Goal: Information Seeking & Learning: Learn about a topic

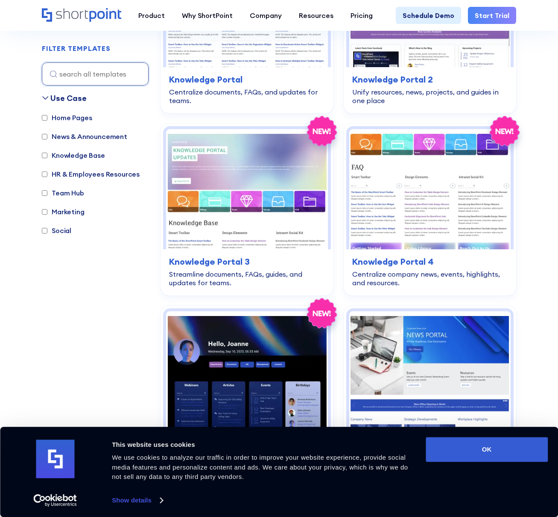
scroll to position [1447, 0]
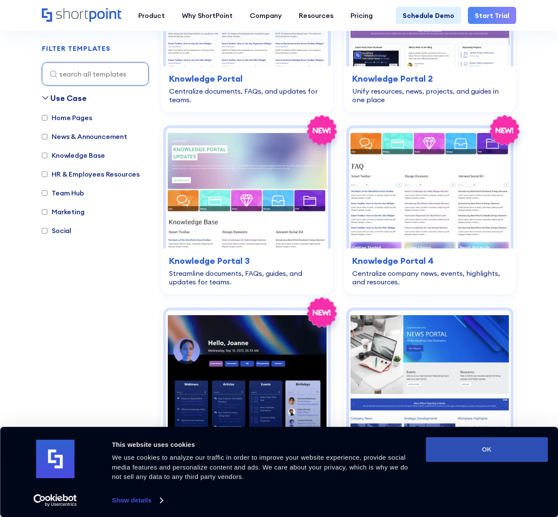
click at [496, 452] on button "OK" at bounding box center [487, 449] width 122 height 25
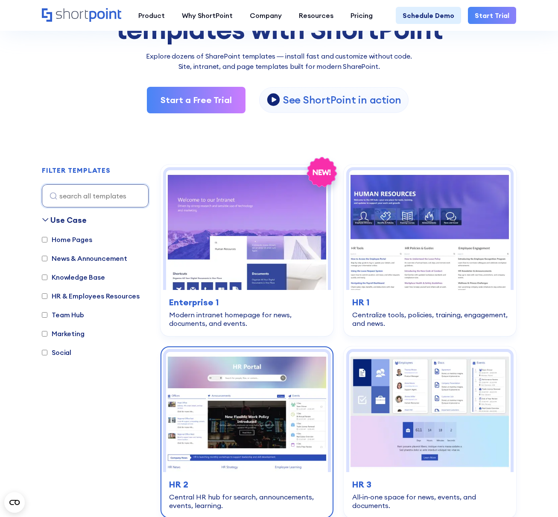
scroll to position [0, 0]
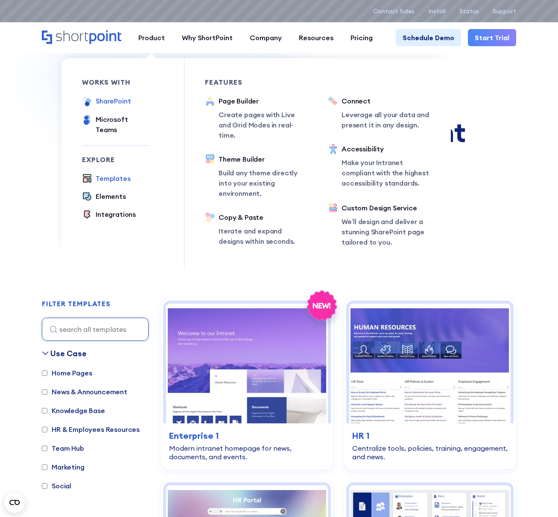
click at [112, 102] on div "SharePoint" at bounding box center [113, 101] width 35 height 10
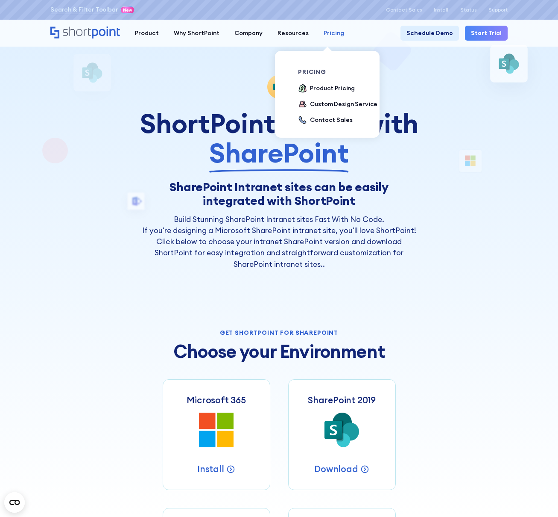
click at [324, 34] on div "Pricing" at bounding box center [334, 33] width 21 height 9
click at [312, 90] on div "Product Pricing" at bounding box center [332, 88] width 45 height 9
